Goal: Information Seeking & Learning: Learn about a topic

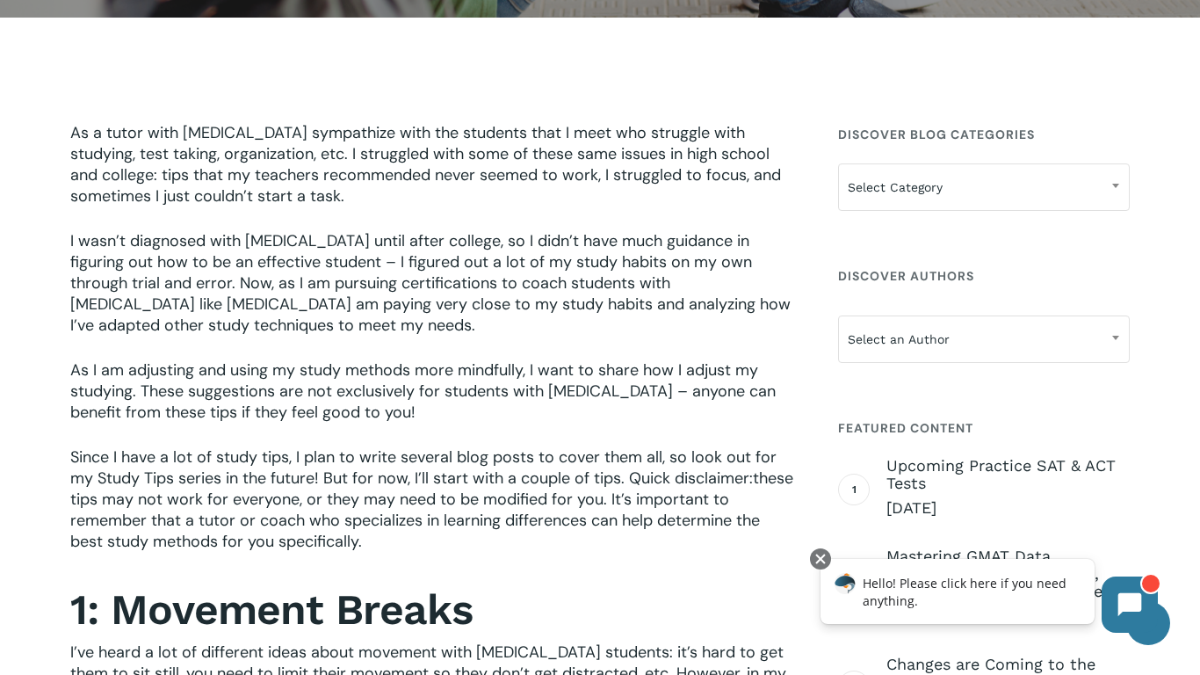
scroll to position [465, 0]
click at [1134, 610] on icon at bounding box center [1129, 602] width 25 height 25
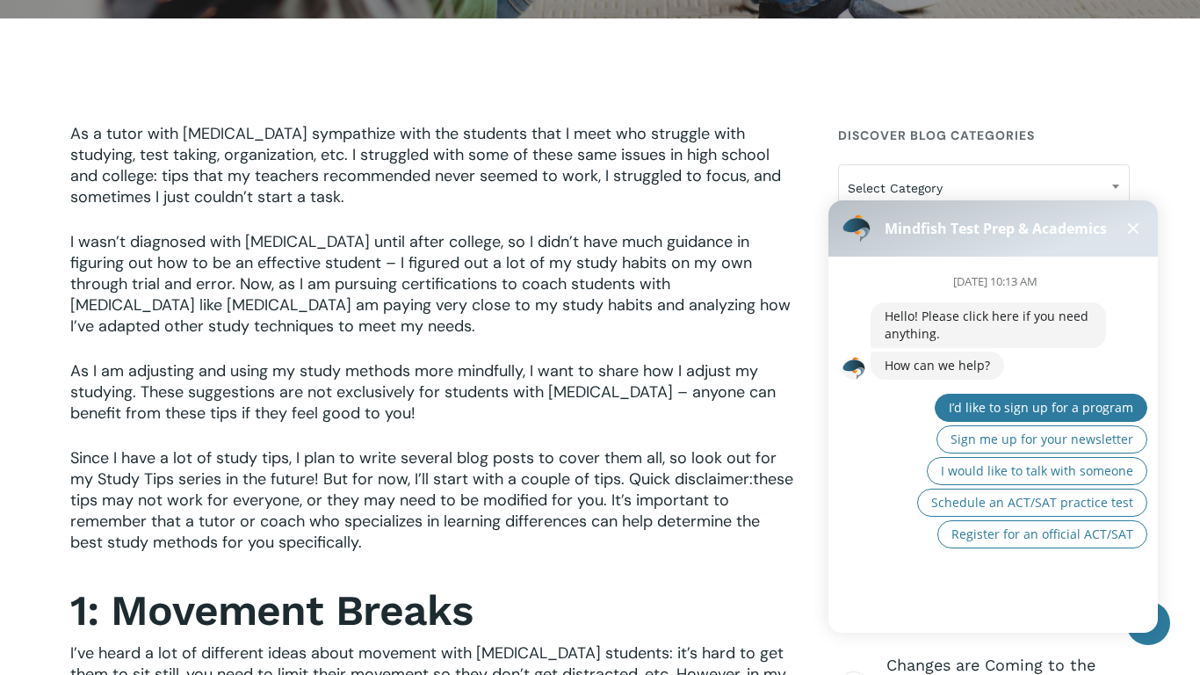
click at [1038, 414] on span "I’d like to sign up for a program" at bounding box center [1041, 407] width 184 height 17
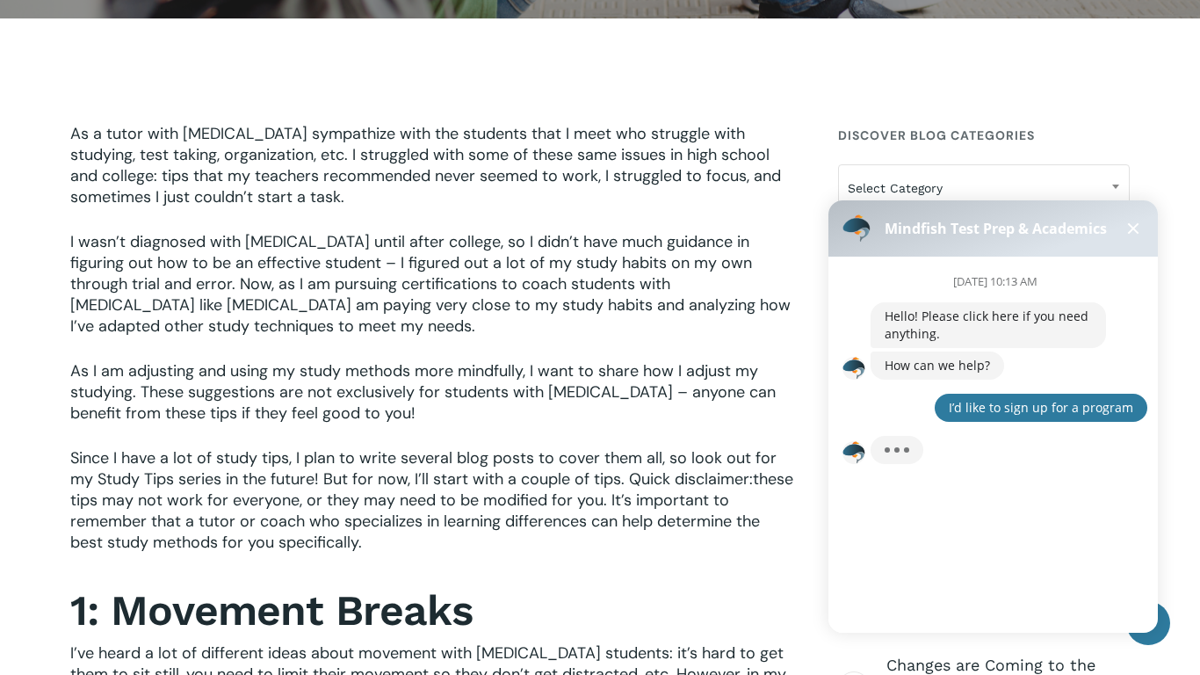
scroll to position [17, 0]
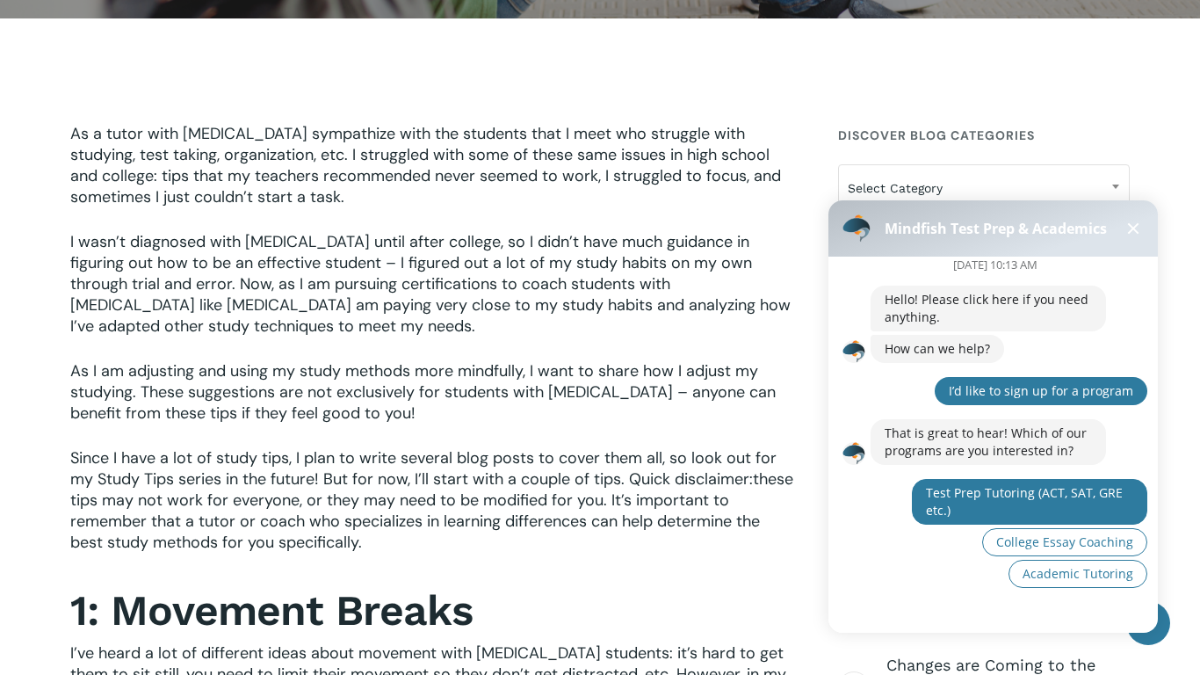
click at [998, 516] on button "Test Prep Tutoring (ACT, SAT, GRE etc.)" at bounding box center [1029, 502] width 235 height 46
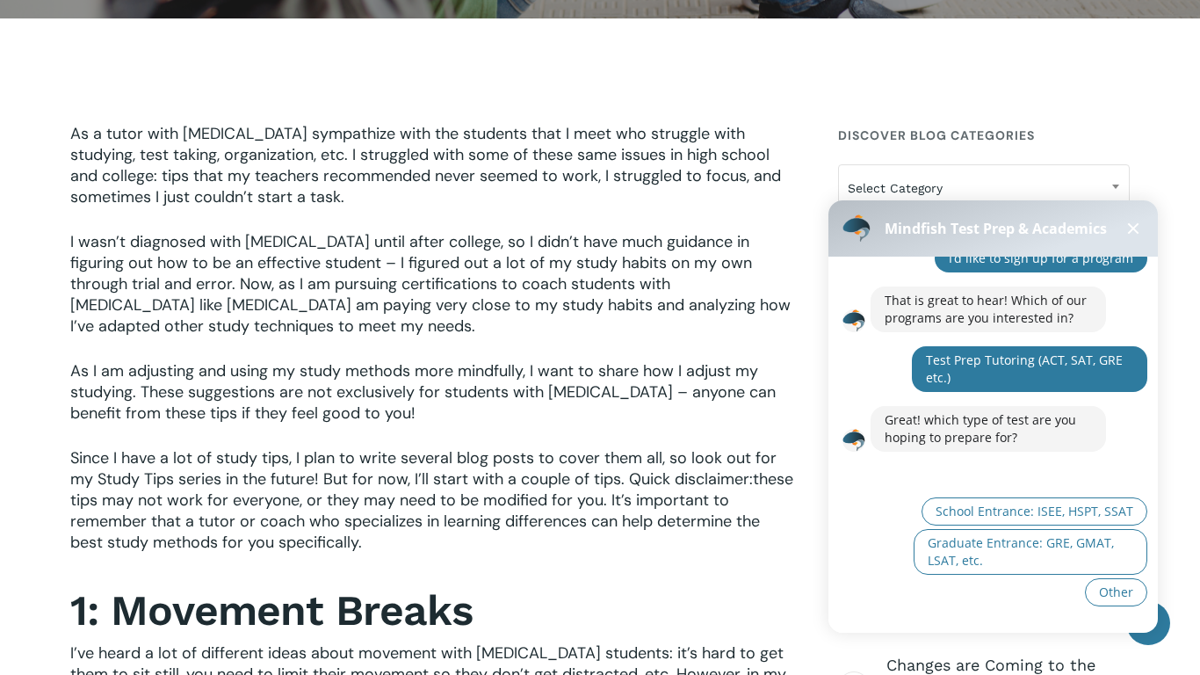
scroll to position [168, 0]
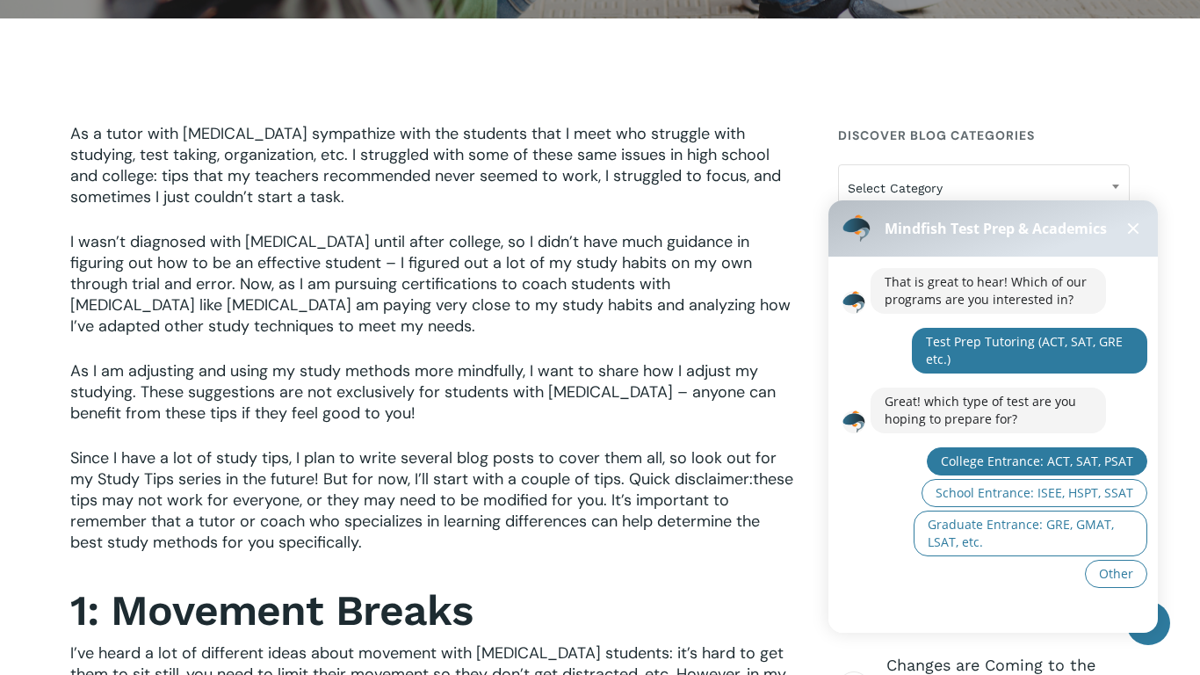
click at [1013, 468] on span "College Entrance: ACT, SAT, PSAT" at bounding box center [1037, 460] width 192 height 17
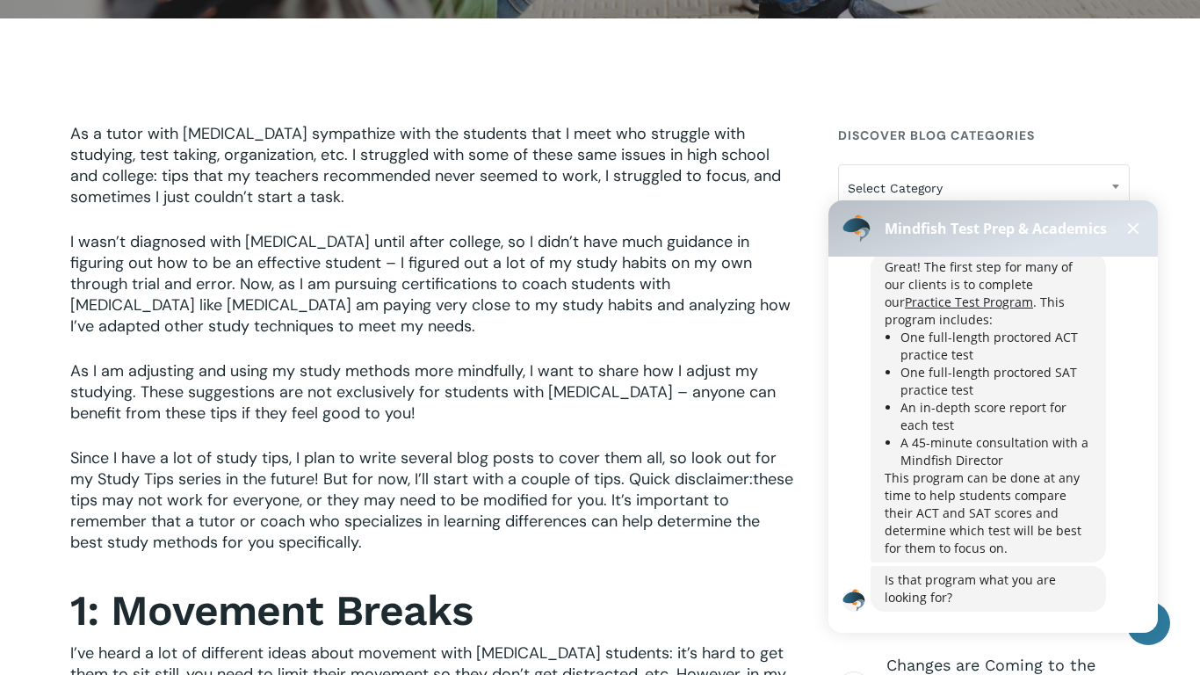
scroll to position [470, 0]
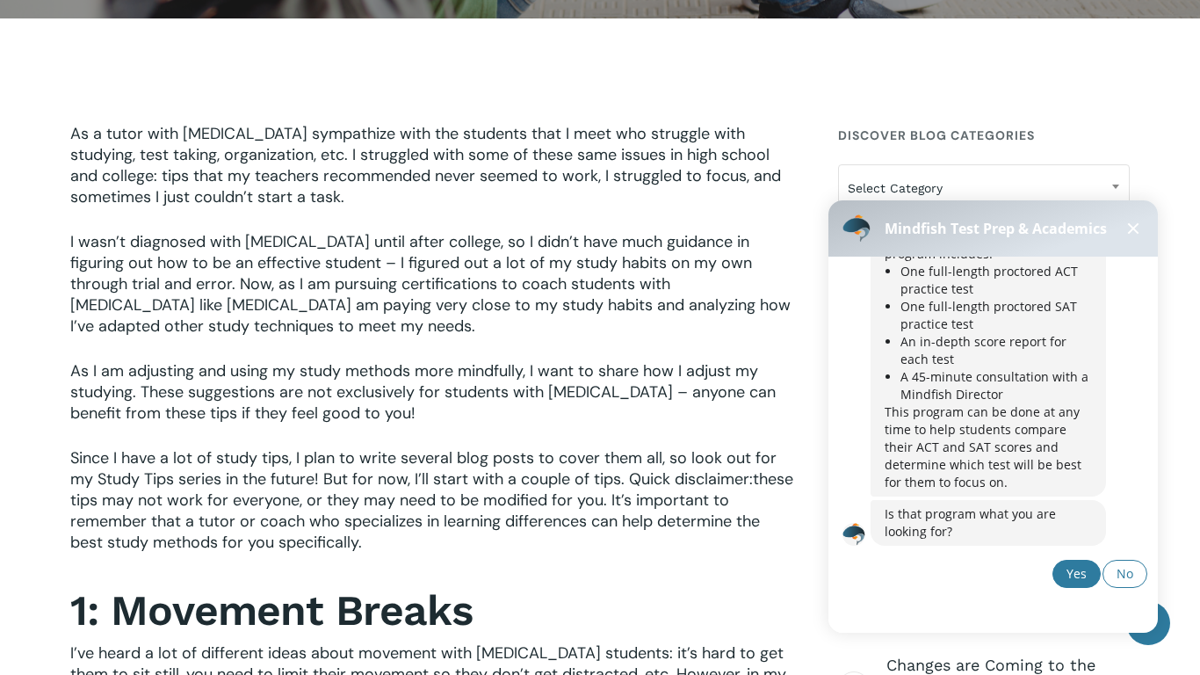
click at [1090, 573] on button "Yes" at bounding box center [1076, 573] width 48 height 28
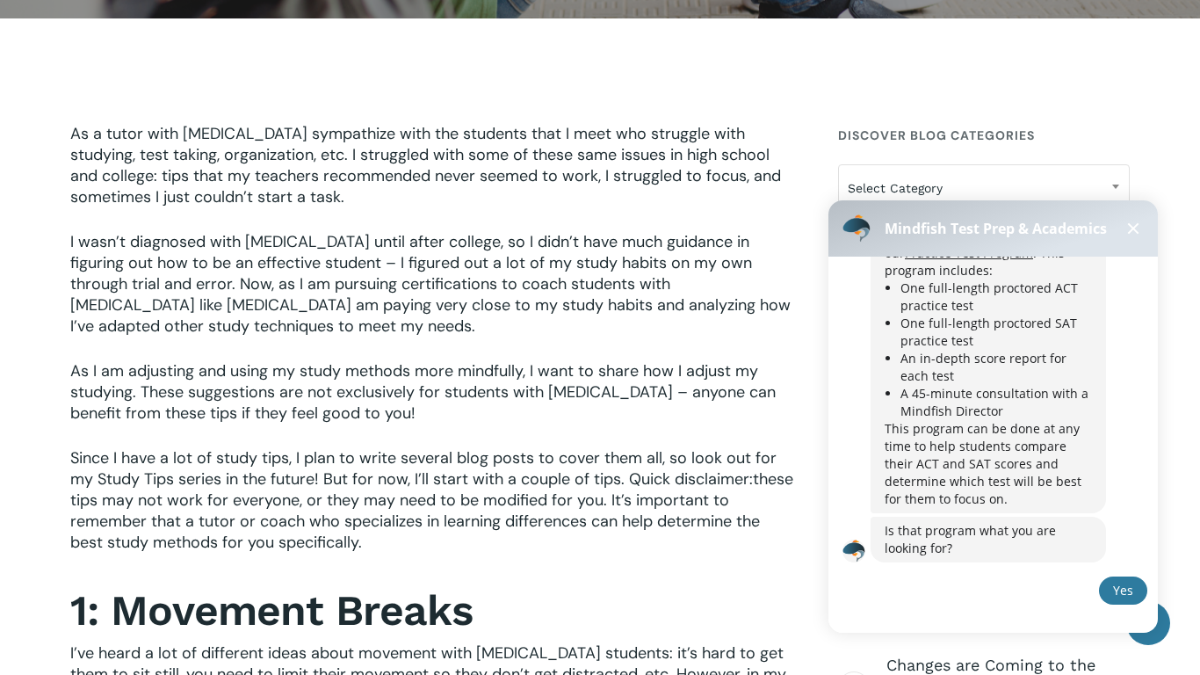
scroll to position [495, 0]
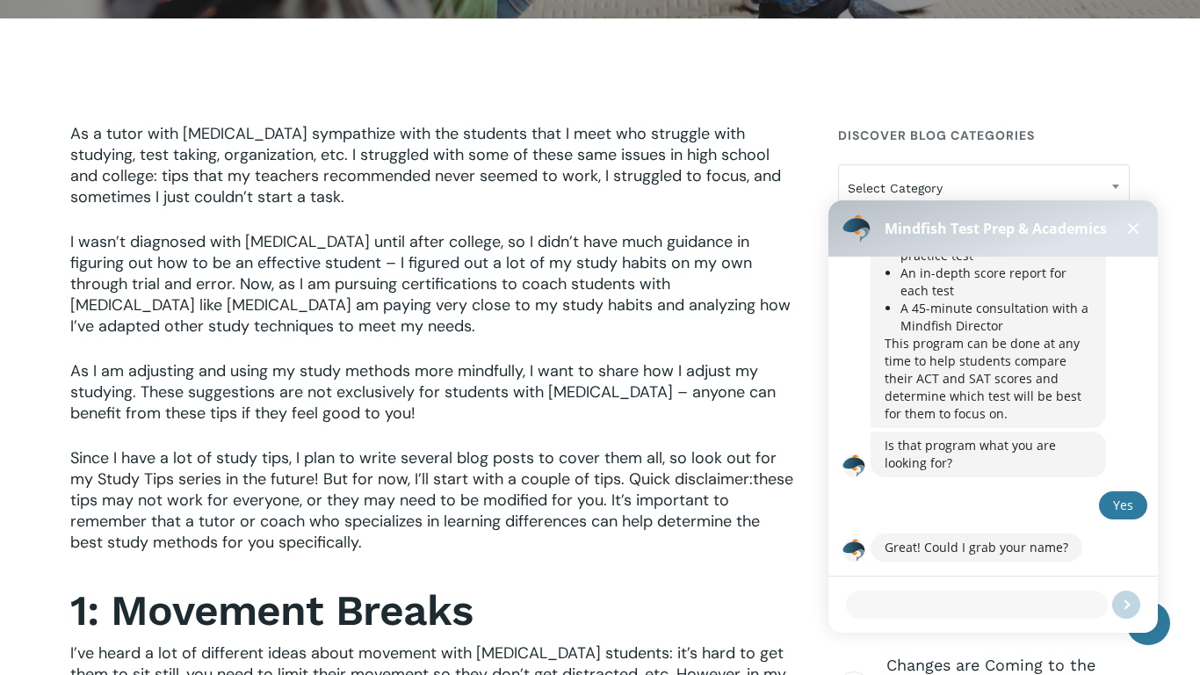
type textarea "*"
type textarea "**"
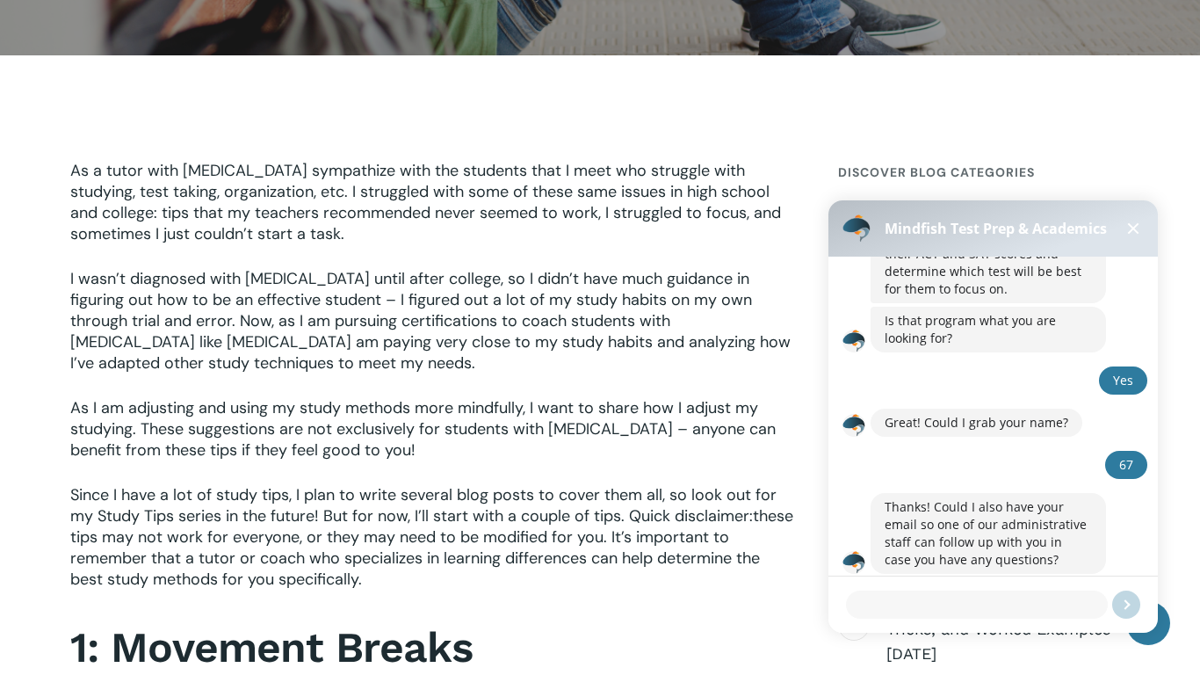
scroll to position [675, 0]
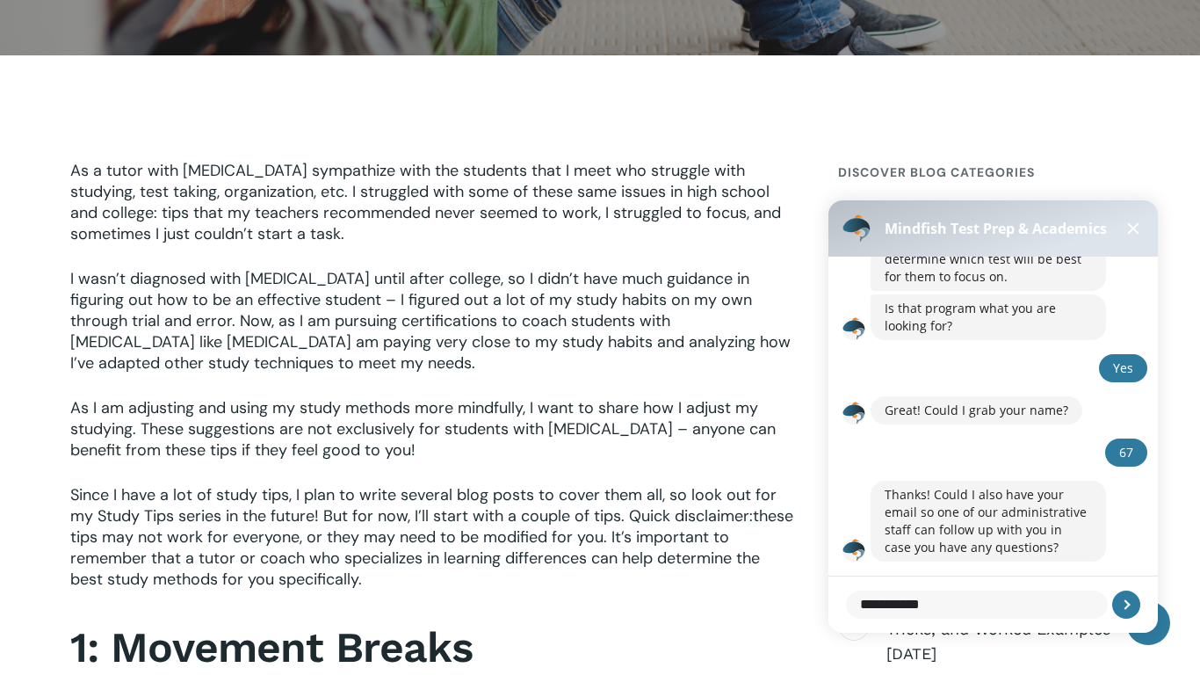
type textarea "**********"
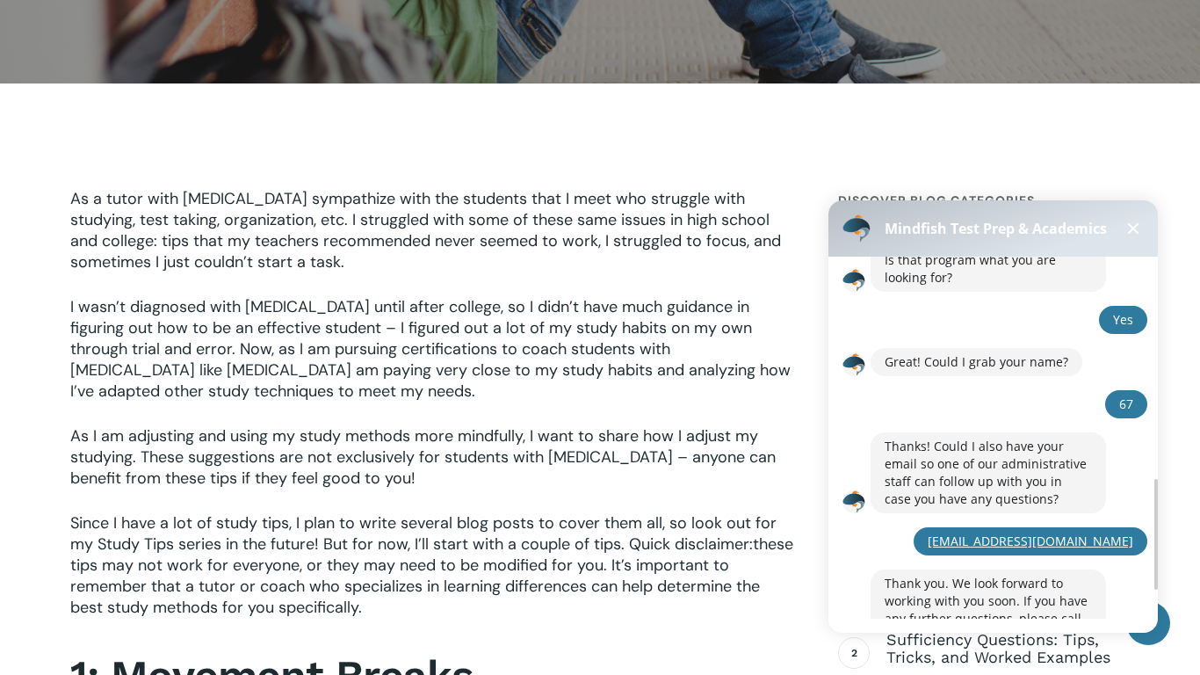
scroll to position [817, 0]
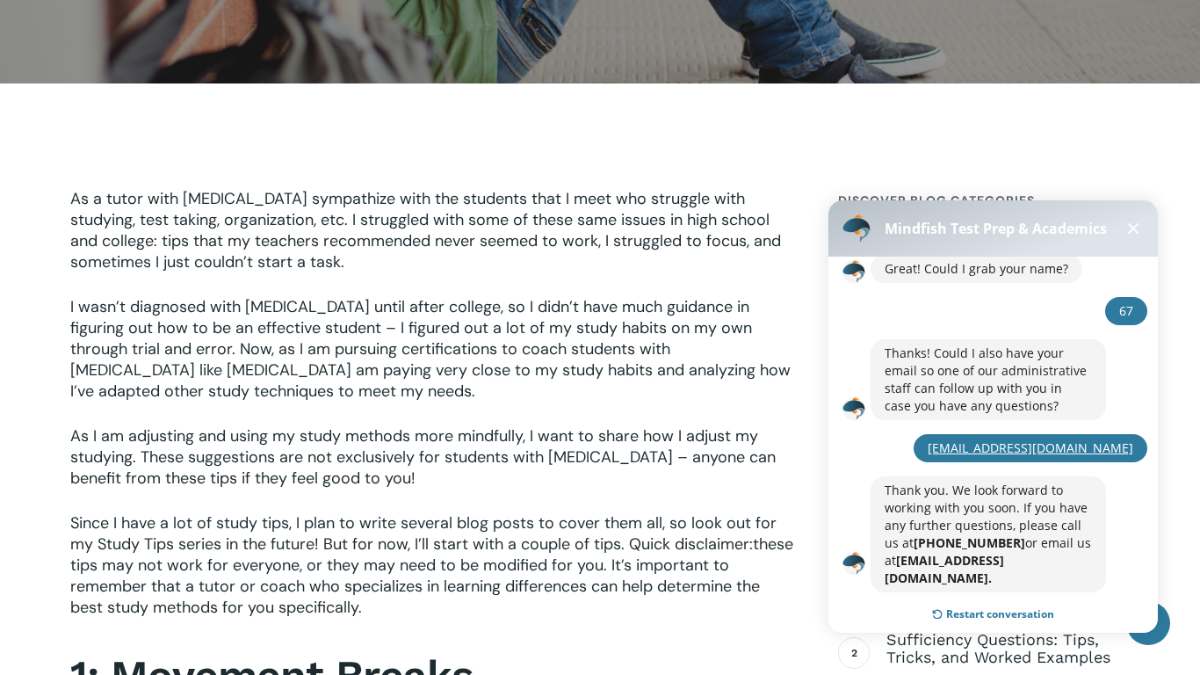
click at [1140, 222] on button at bounding box center [1132, 228] width 21 height 21
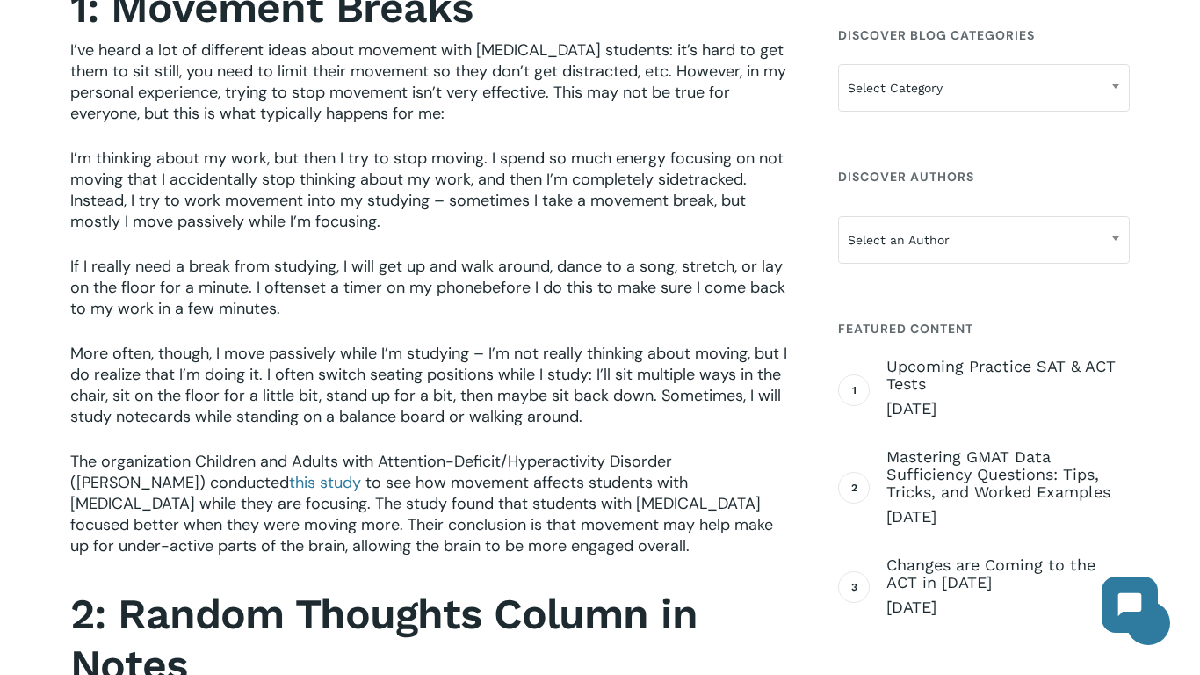
scroll to position [1076, 0]
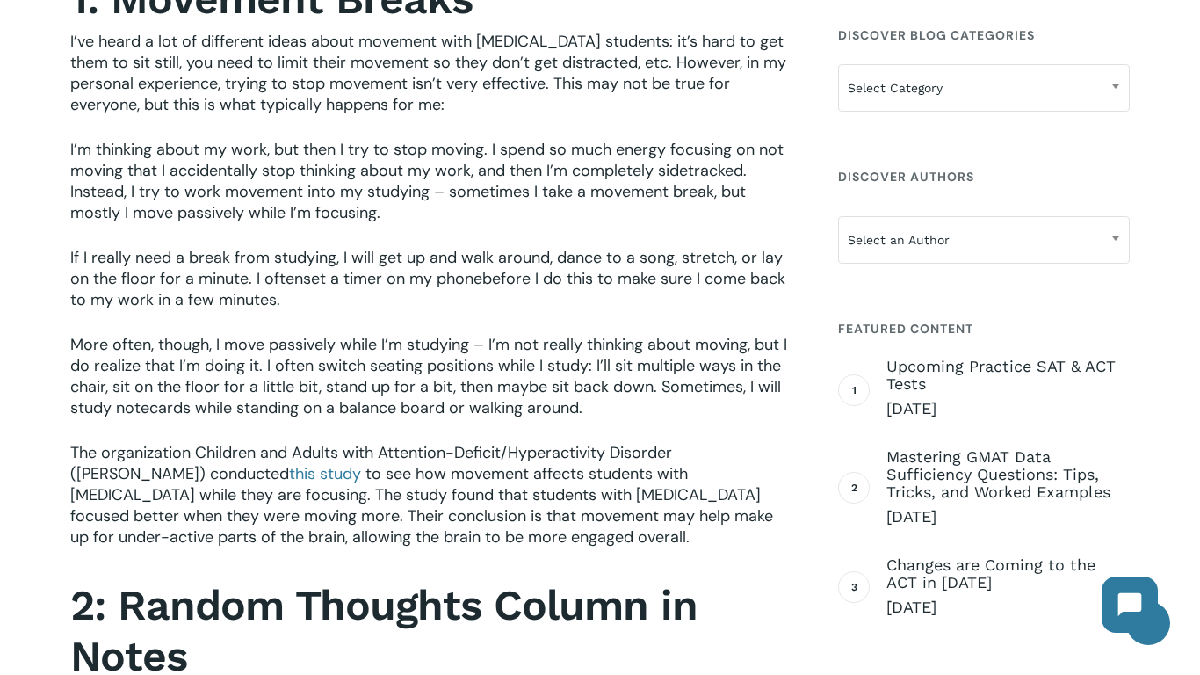
click at [436, 209] on p "I’m thinking about my work, but then I try to stop moving. I spend so much ener…" at bounding box center [432, 193] width 725 height 108
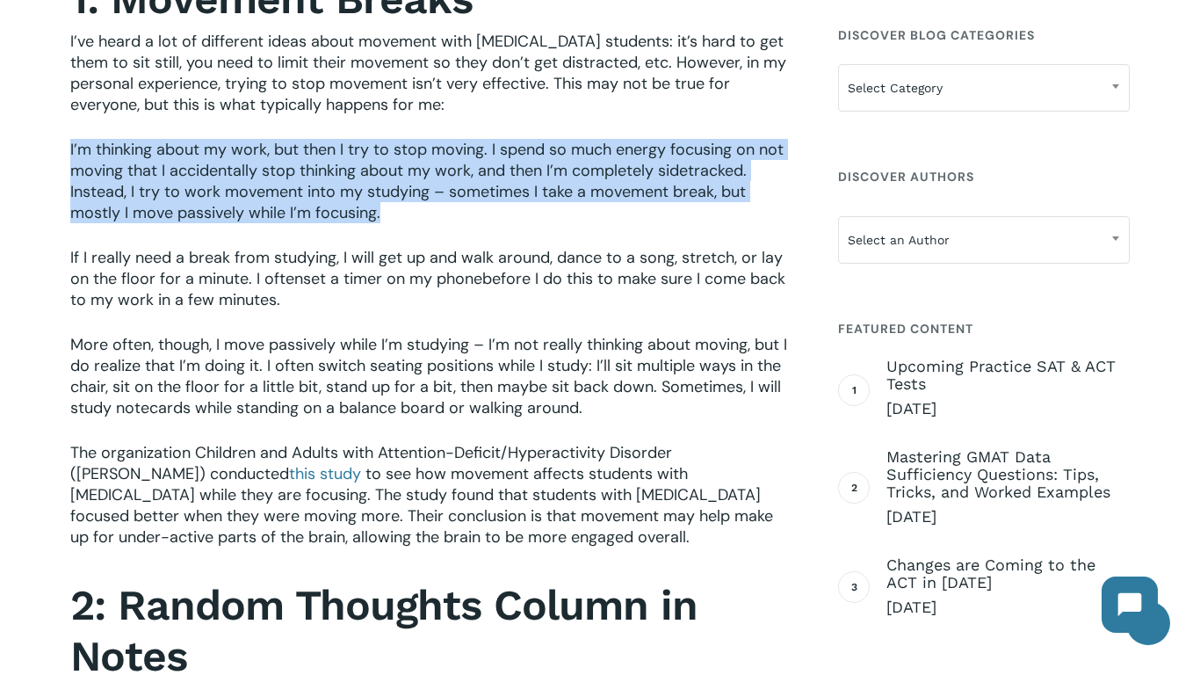
click at [436, 209] on p "I’m thinking about my work, but then I try to stop moving. I spend so much ener…" at bounding box center [432, 193] width 725 height 108
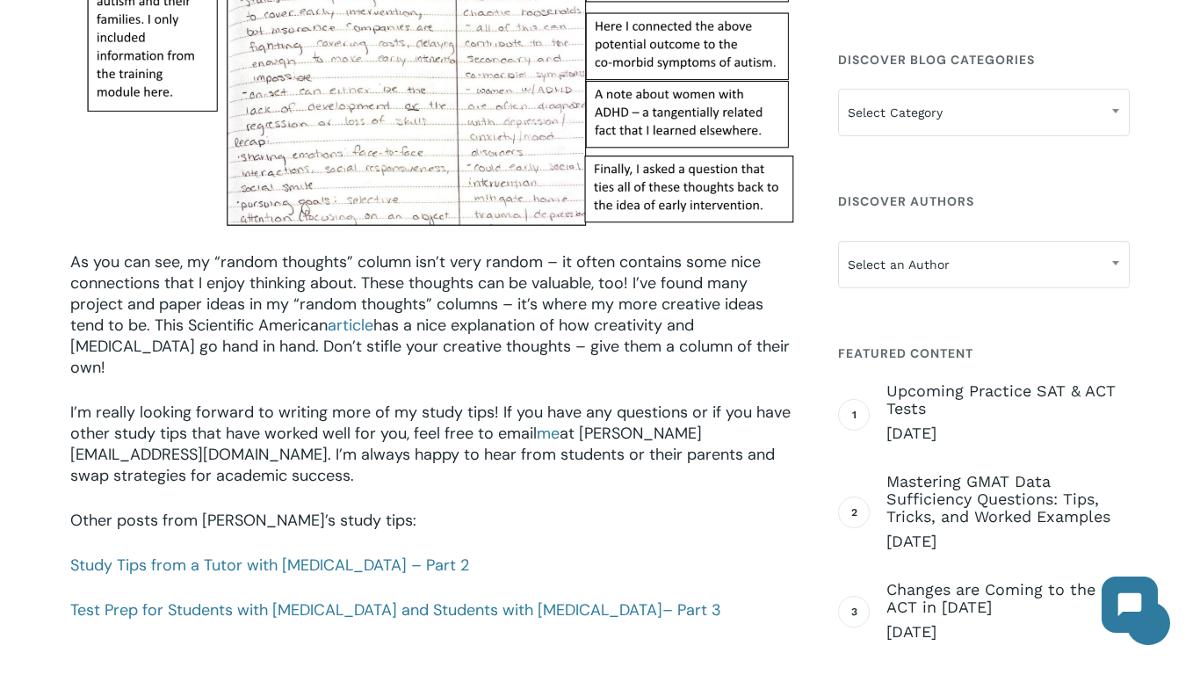
scroll to position [2260, 0]
click at [327, 555] on link "Study Tips from a Tutor with [MEDICAL_DATA] – Part 2" at bounding box center [269, 565] width 399 height 21
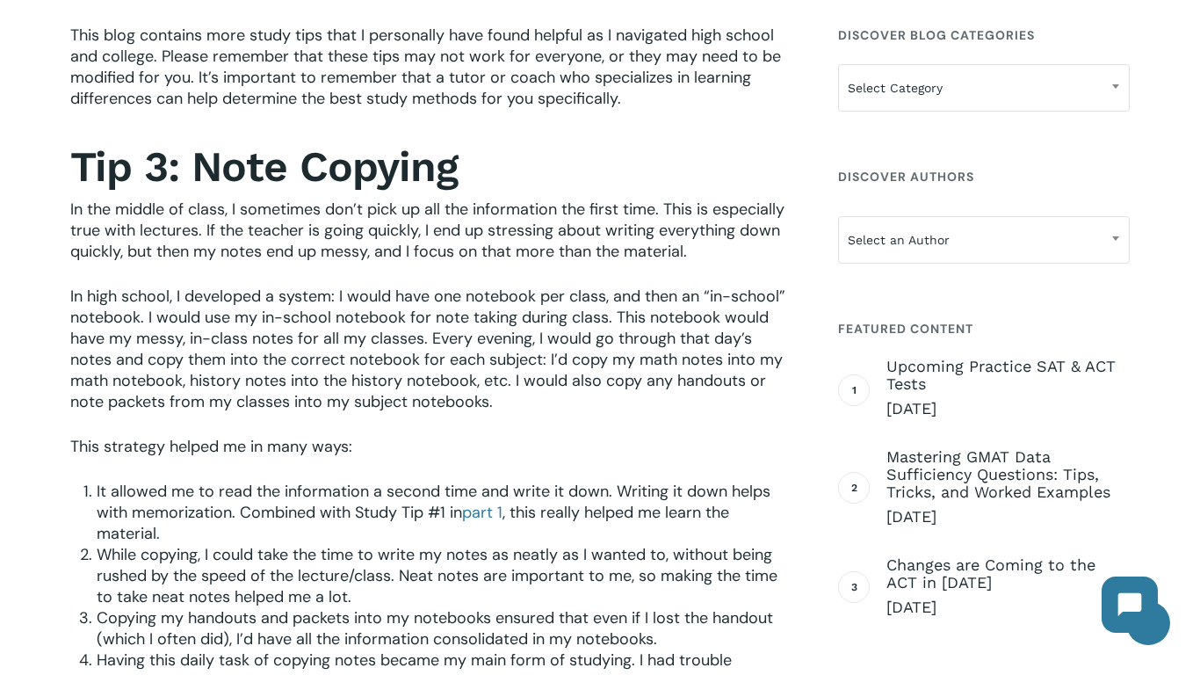
scroll to position [695, 0]
